Goal: Task Accomplishment & Management: Complete application form

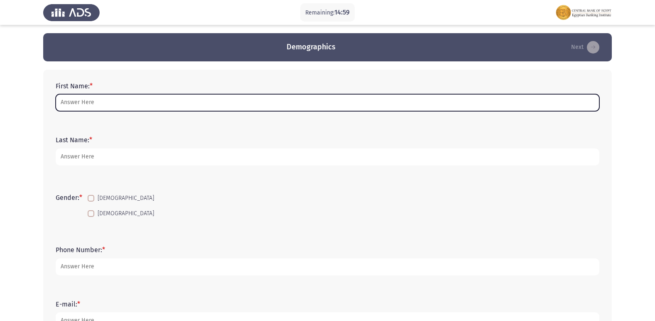
click at [221, 98] on input "First Name: *" at bounding box center [328, 102] width 544 height 17
type input "r"
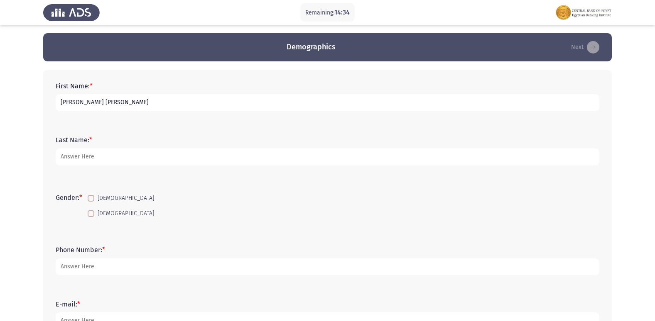
drag, startPoint x: 141, startPoint y: 102, endPoint x: 121, endPoint y: 103, distance: 20.4
click at [112, 102] on input "[PERSON_NAME] [PERSON_NAME]" at bounding box center [328, 102] width 544 height 17
click at [142, 104] on input "[PERSON_NAME] [PERSON_NAME]" at bounding box center [328, 102] width 544 height 17
type input "[PERSON_NAME] [PERSON_NAME]"
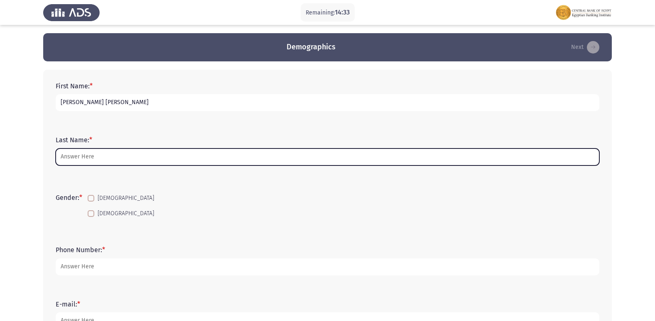
click at [120, 155] on input "Last Name: *" at bounding box center [328, 157] width 544 height 17
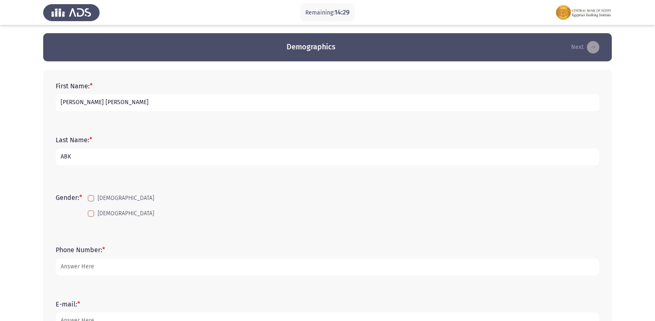
scroll to position [42, 0]
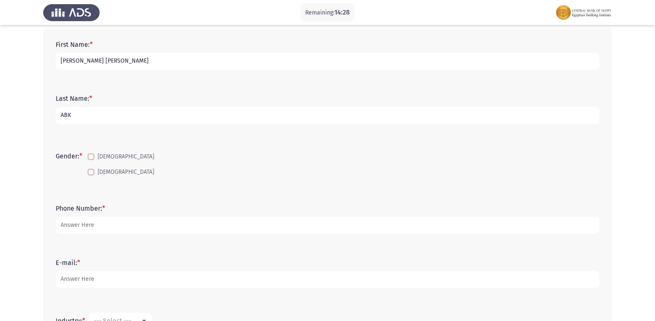
type input "ABK"
click at [89, 169] on span at bounding box center [91, 172] width 7 height 7
click at [91, 176] on input "[DEMOGRAPHIC_DATA]" at bounding box center [91, 176] width 0 height 0
checkbox input "true"
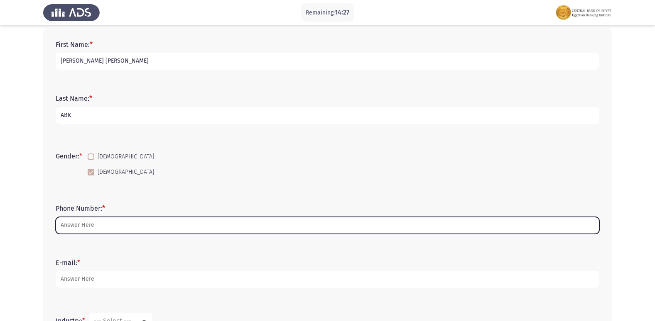
click at [92, 220] on input "Phone Number: *" at bounding box center [328, 225] width 544 height 17
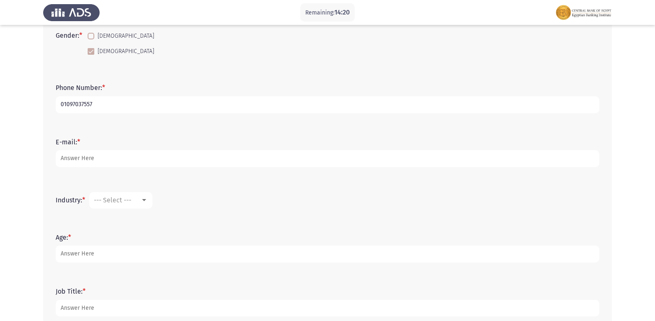
scroll to position [166, 0]
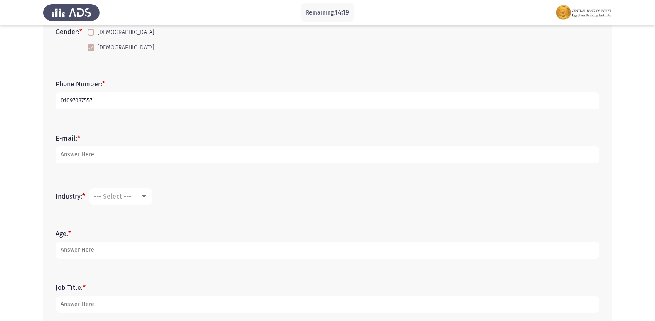
type input "01097037557"
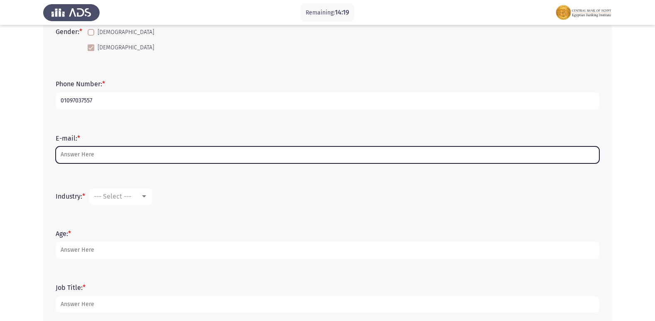
click at [134, 157] on input "E-mail: *" at bounding box center [328, 155] width 544 height 17
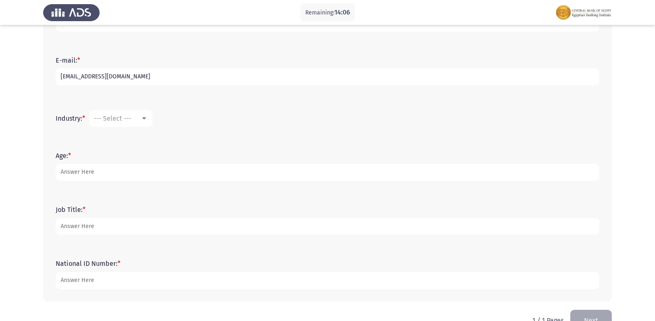
scroll to position [249, 0]
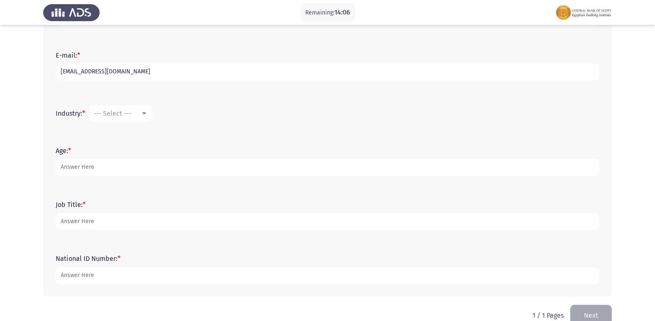
type input "[EMAIL_ADDRESS][DOMAIN_NAME]"
click at [128, 114] on span "--- Select ---" at bounding box center [112, 114] width 37 height 8
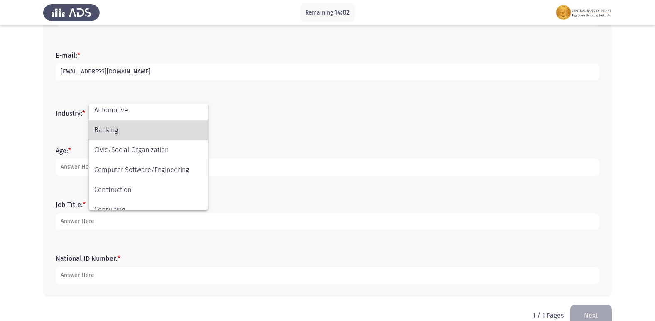
click at [123, 135] on span "Banking" at bounding box center [148, 130] width 108 height 20
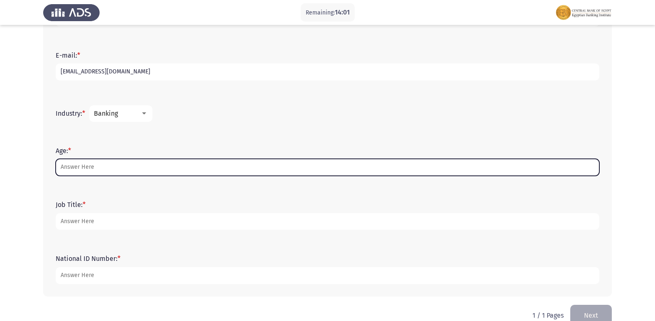
click at [101, 164] on input "Age: *" at bounding box center [328, 167] width 544 height 17
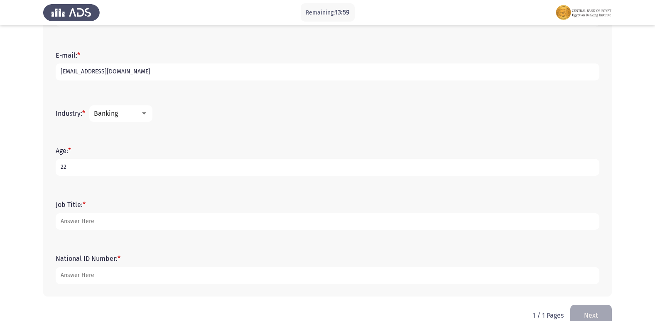
type input "22"
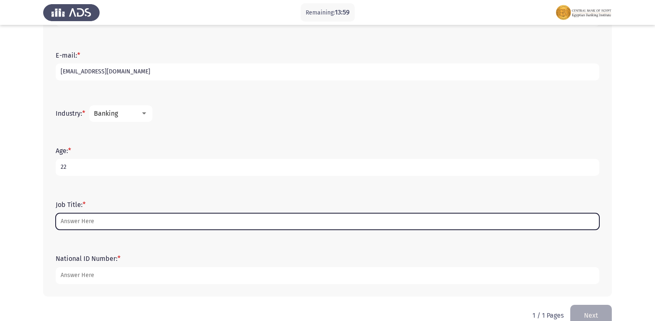
click at [104, 219] on input "Job Title: *" at bounding box center [328, 222] width 544 height 17
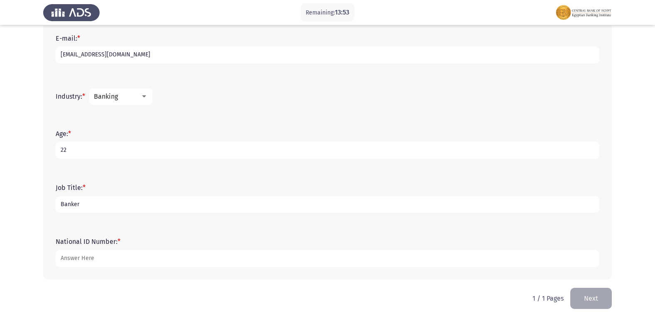
type input "Banker"
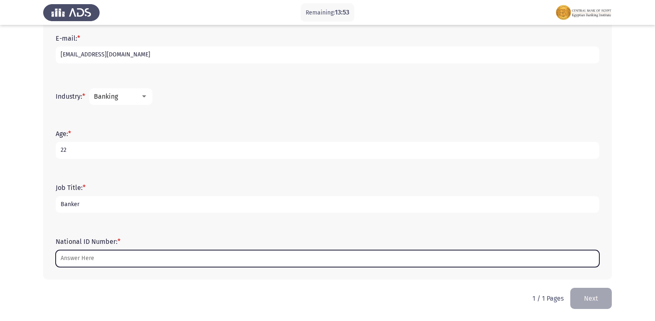
click at [94, 261] on input "National ID Number: *" at bounding box center [328, 258] width 544 height 17
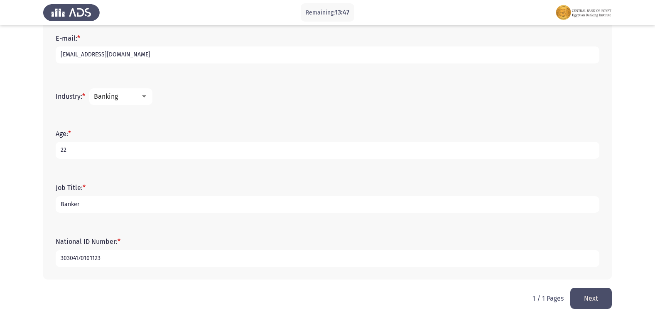
type input "30304170101123"
click at [583, 295] on button "Next" at bounding box center [591, 298] width 42 height 21
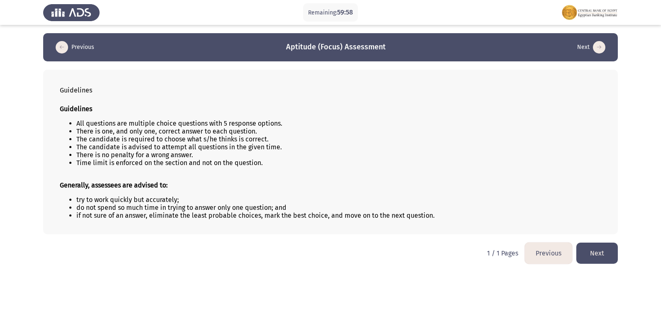
click at [604, 255] on button "Next" at bounding box center [598, 253] width 42 height 21
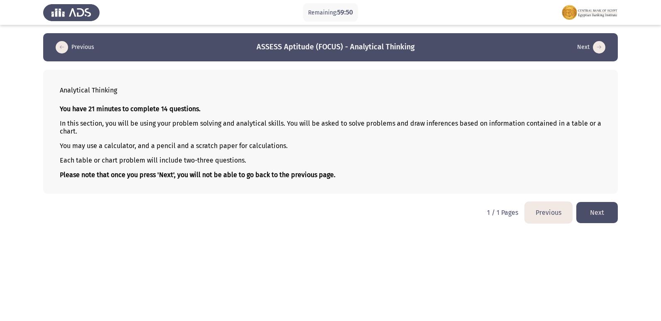
click at [599, 215] on button "Next" at bounding box center [598, 212] width 42 height 21
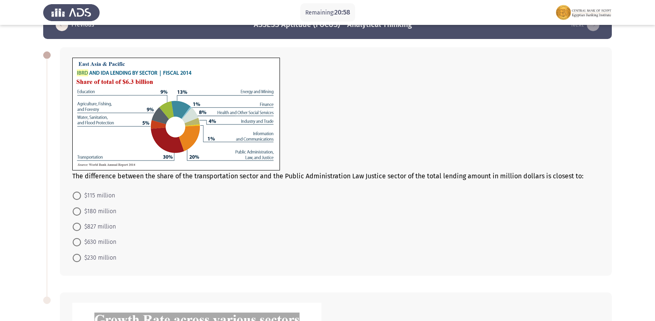
scroll to position [42, 0]
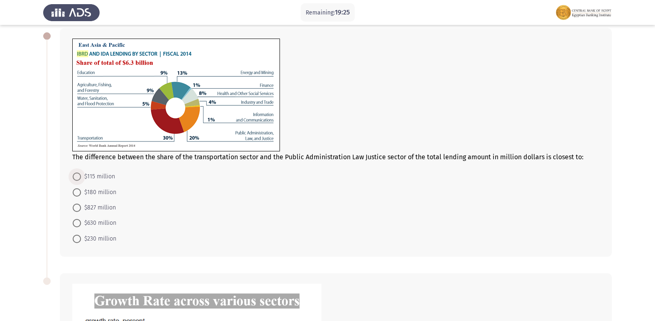
click at [75, 174] on span at bounding box center [77, 177] width 8 height 8
click at [75, 174] on input "$115 million" at bounding box center [77, 177] width 8 height 8
radio input "true"
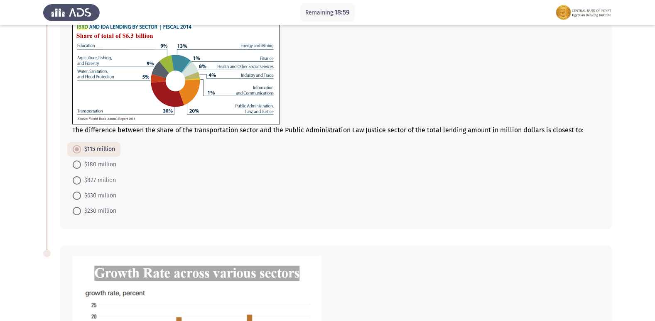
scroll to position [83, 0]
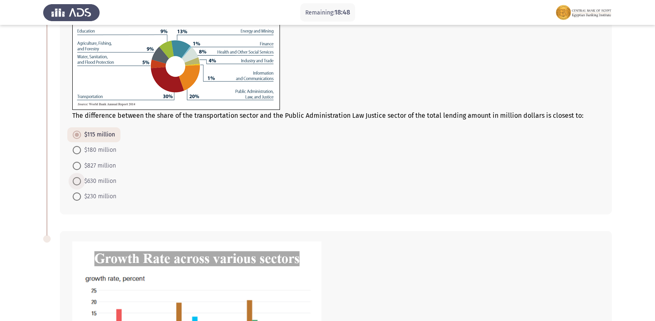
click at [79, 182] on span at bounding box center [77, 181] width 8 height 8
click at [79, 182] on input "$630 million" at bounding box center [77, 181] width 8 height 8
radio input "true"
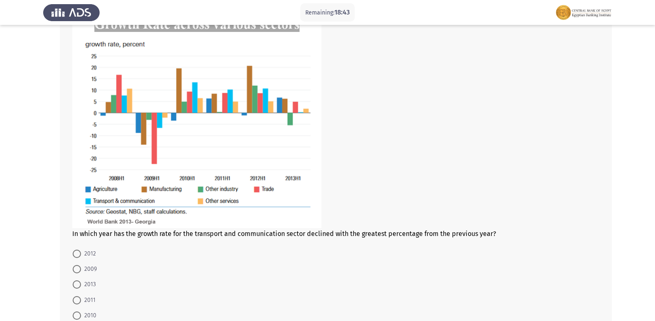
scroll to position [332, 0]
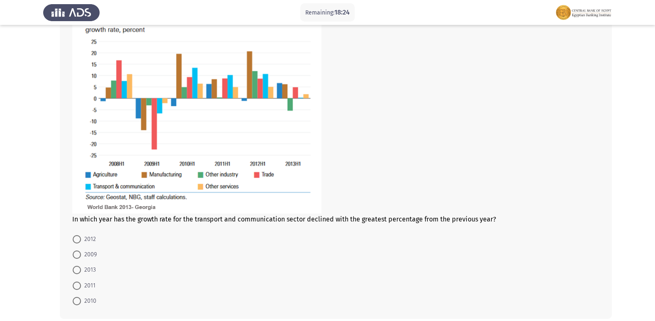
click at [80, 255] on span at bounding box center [77, 255] width 8 height 8
click at [80, 255] on input "2009" at bounding box center [77, 255] width 8 height 8
radio input "true"
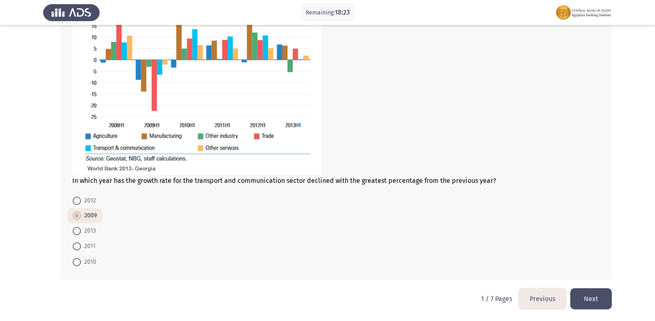
scroll to position [371, 0]
click at [605, 297] on button "Next" at bounding box center [591, 298] width 42 height 21
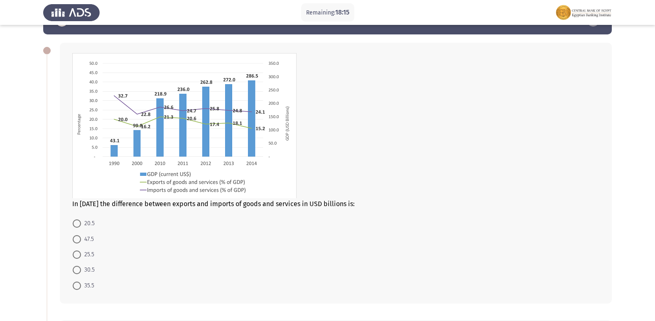
scroll to position [42, 0]
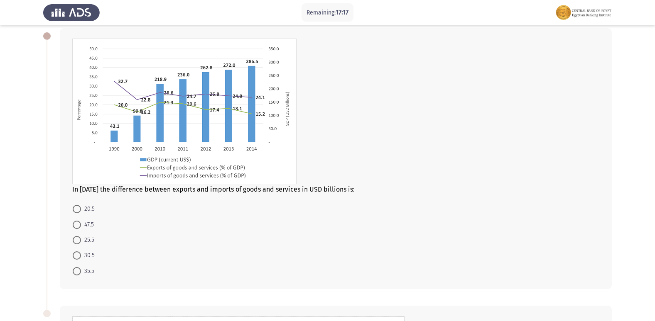
click at [83, 241] on span "25.5" at bounding box center [87, 241] width 13 height 10
click at [81, 241] on input "25.5" at bounding box center [77, 240] width 8 height 8
radio input "true"
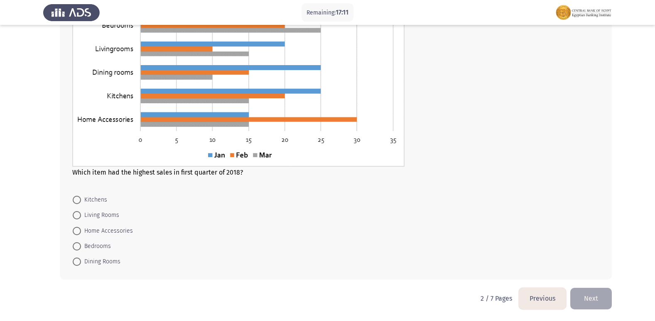
scroll to position [330, 0]
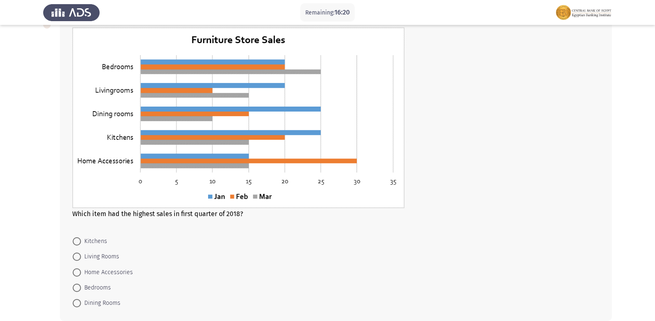
click at [76, 287] on span at bounding box center [77, 288] width 8 height 8
click at [76, 287] on input "Bedrooms" at bounding box center [77, 288] width 8 height 8
radio input "true"
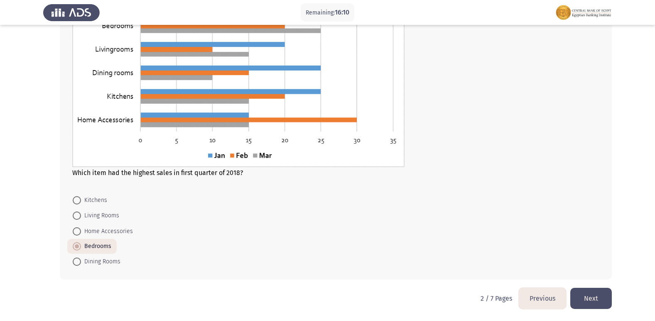
click at [599, 296] on button "Next" at bounding box center [591, 298] width 42 height 21
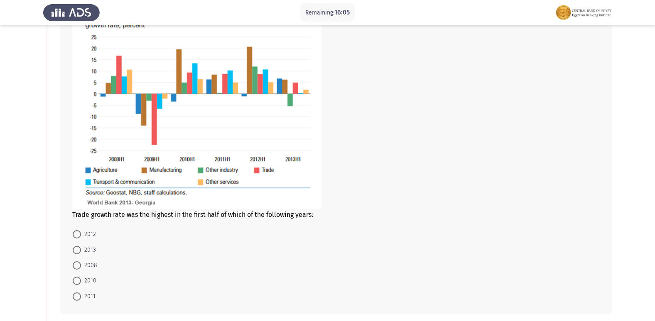
scroll to position [83, 0]
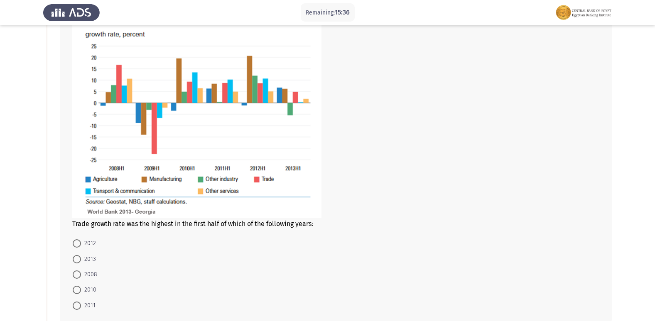
click at [76, 278] on span at bounding box center [77, 275] width 8 height 8
click at [76, 278] on input "2008" at bounding box center [77, 275] width 8 height 8
radio input "true"
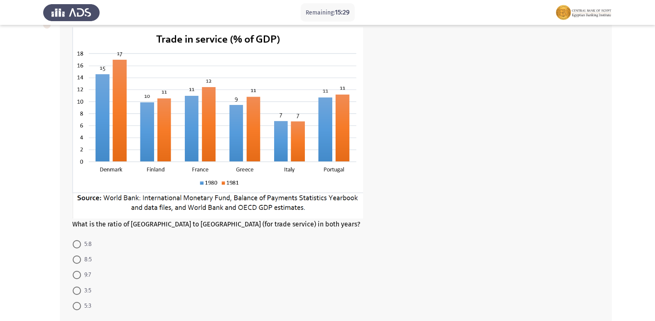
scroll to position [415, 0]
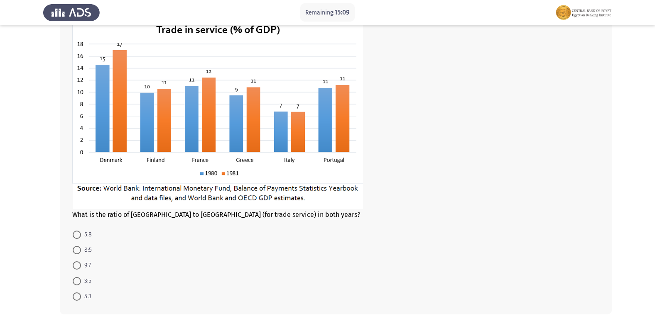
click at [76, 300] on span at bounding box center [77, 297] width 8 height 8
click at [76, 300] on input "5:3" at bounding box center [77, 297] width 8 height 8
radio input "true"
click at [75, 251] on span at bounding box center [77, 250] width 8 height 8
click at [75, 251] on input "8:5" at bounding box center [77, 250] width 8 height 8
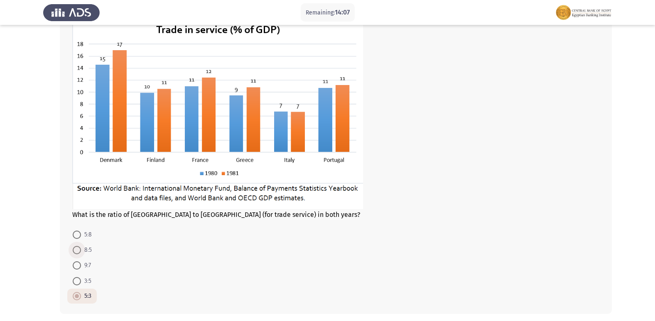
radio input "true"
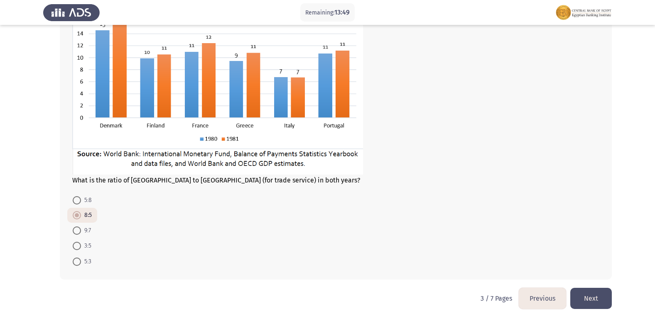
click at [585, 303] on button "Next" at bounding box center [591, 298] width 42 height 21
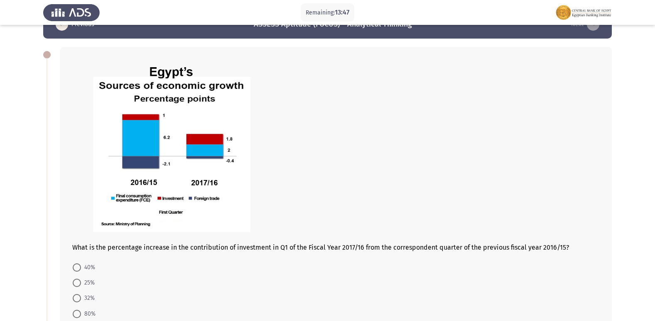
scroll to position [42, 0]
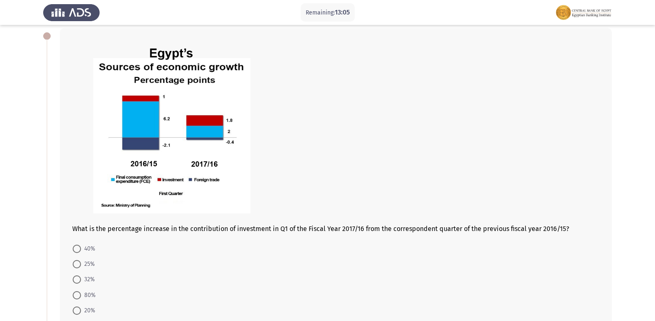
click at [77, 295] on span at bounding box center [77, 296] width 8 height 8
click at [77, 295] on input "80%" at bounding box center [77, 296] width 8 height 8
radio input "true"
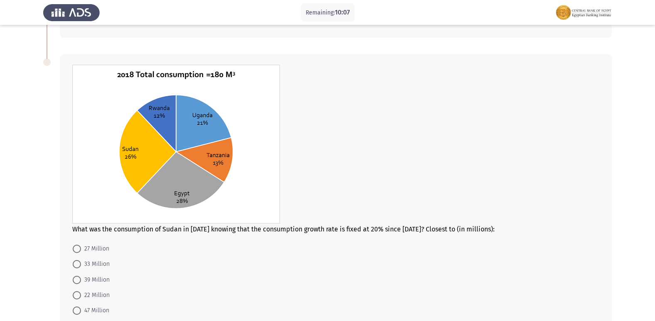
scroll to position [374, 0]
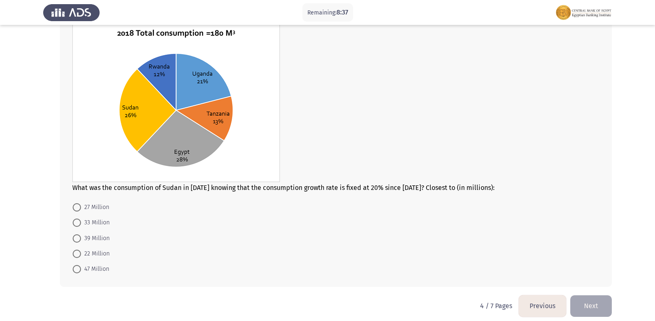
click at [78, 226] on span at bounding box center [77, 223] width 8 height 8
click at [78, 226] on input "33 Million" at bounding box center [77, 223] width 8 height 8
radio input "true"
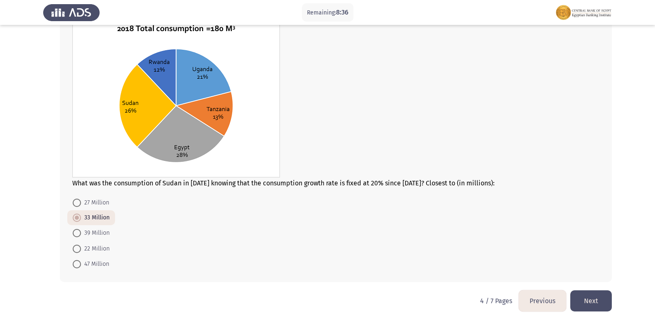
scroll to position [381, 0]
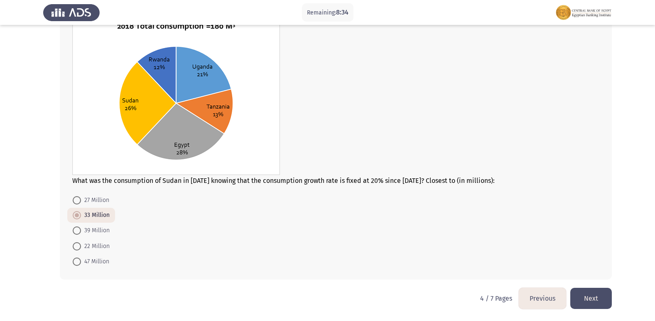
click at [588, 296] on button "Next" at bounding box center [591, 298] width 42 height 21
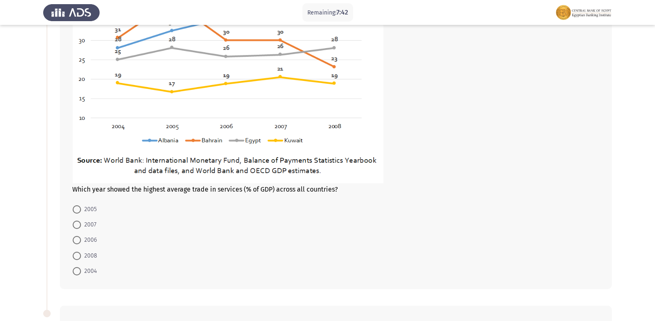
scroll to position [133, 0]
click at [80, 226] on span at bounding box center [77, 224] width 8 height 8
click at [80, 226] on input "2007" at bounding box center [77, 224] width 8 height 8
radio input "true"
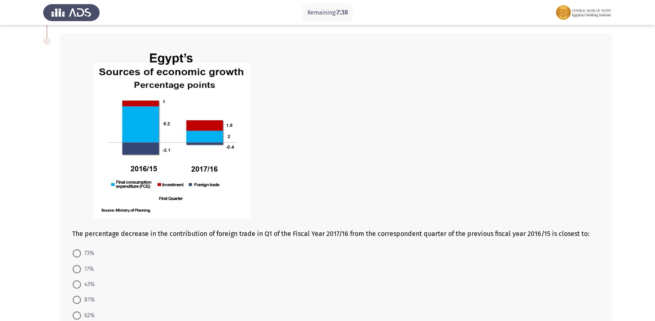
scroll to position [424, 0]
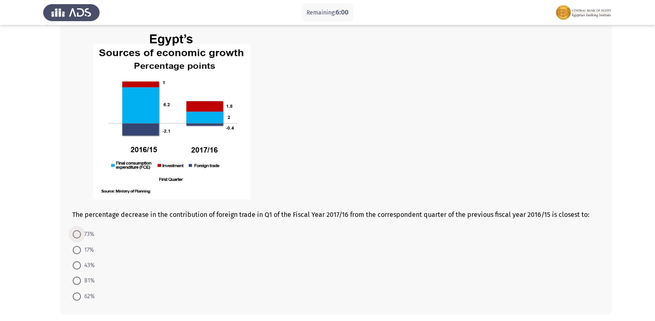
click at [76, 237] on span at bounding box center [77, 235] width 8 height 8
click at [76, 237] on input "73%" at bounding box center [77, 235] width 8 height 8
radio input "true"
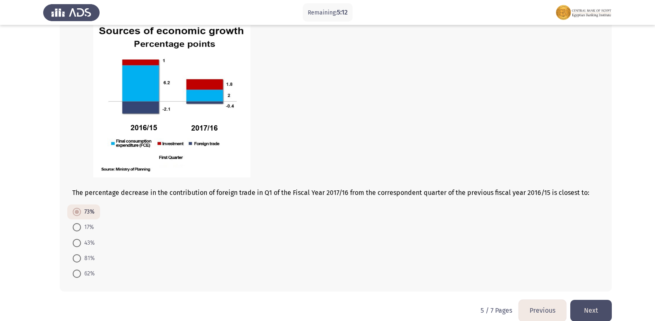
scroll to position [458, 0]
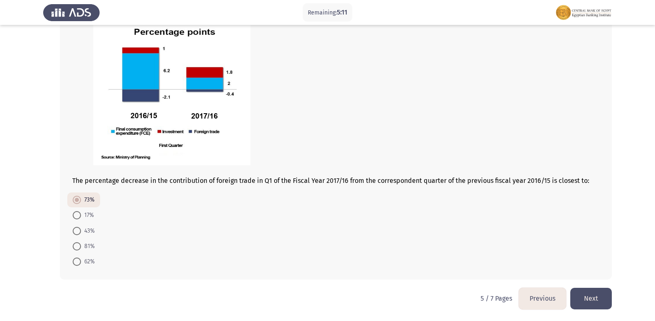
click at [593, 301] on button "Next" at bounding box center [591, 298] width 42 height 21
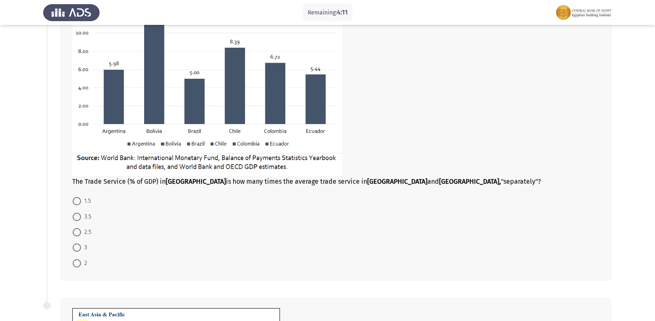
scroll to position [125, 0]
click at [79, 262] on span at bounding box center [77, 263] width 8 height 8
click at [79, 262] on input "2" at bounding box center [77, 263] width 8 height 8
radio input "true"
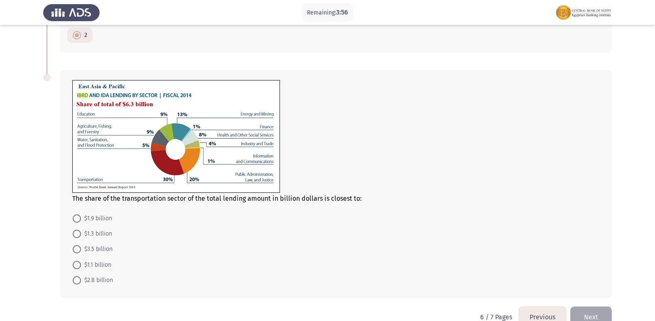
scroll to position [370, 0]
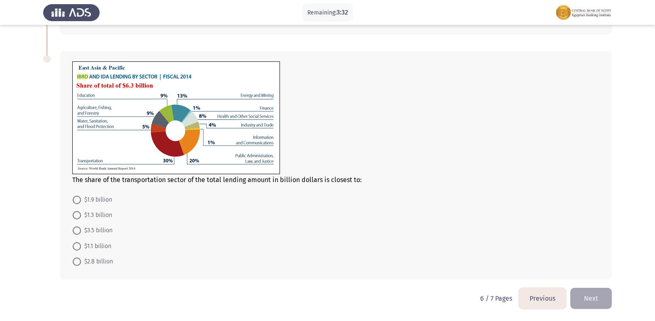
click at [74, 199] on span at bounding box center [77, 200] width 8 height 8
click at [74, 199] on input "$1.9 billion" at bounding box center [77, 200] width 8 height 8
radio input "true"
click at [592, 294] on button "Next" at bounding box center [591, 298] width 42 height 21
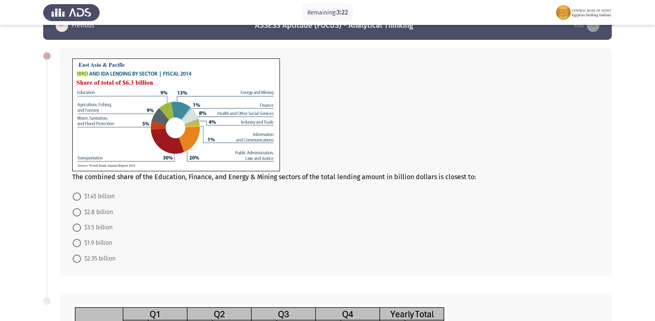
scroll to position [42, 0]
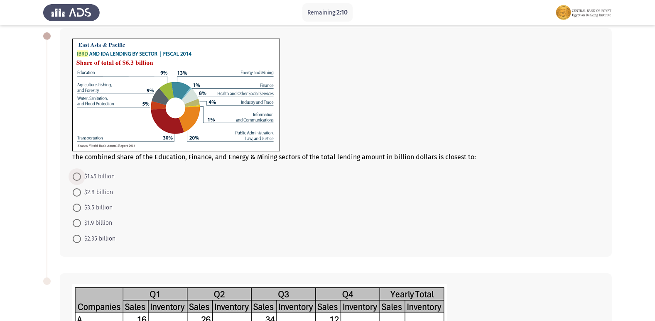
click at [81, 175] on span "$1.45 billion" at bounding box center [98, 177] width 34 height 10
click at [81, 175] on input "$1.45 billion" at bounding box center [77, 177] width 8 height 8
radio input "true"
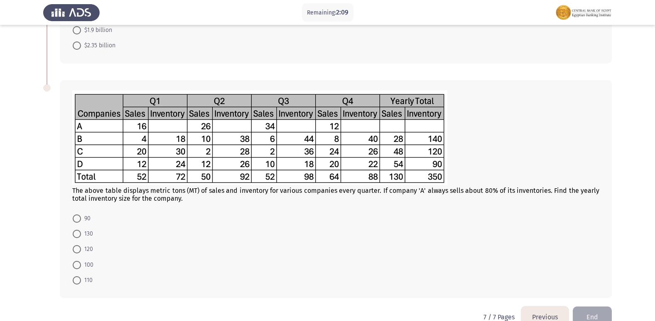
scroll to position [249, 0]
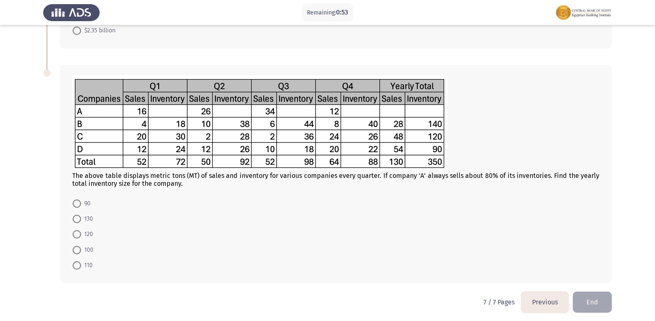
click at [79, 267] on span at bounding box center [77, 266] width 8 height 8
click at [79, 267] on input "110" at bounding box center [77, 266] width 8 height 8
radio input "true"
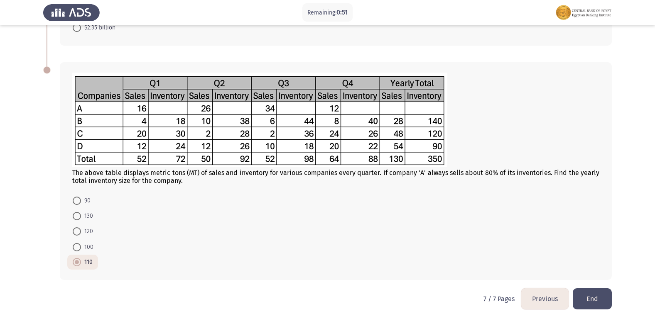
scroll to position [253, 0]
click at [547, 297] on button "Previous" at bounding box center [544, 298] width 47 height 21
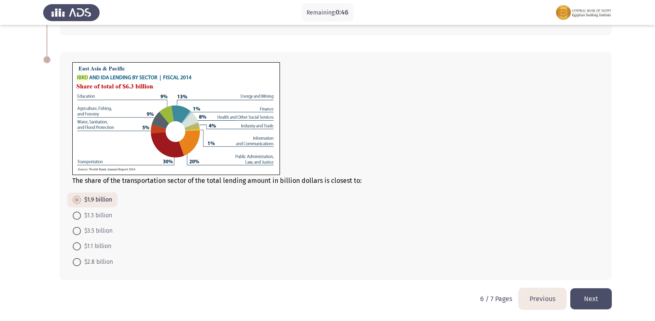
scroll to position [370, 0]
click at [554, 299] on button "Previous" at bounding box center [542, 298] width 47 height 21
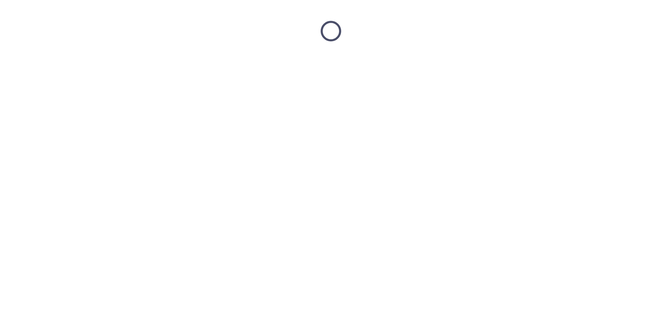
scroll to position [0, 0]
